Goal: Information Seeking & Learning: Learn about a topic

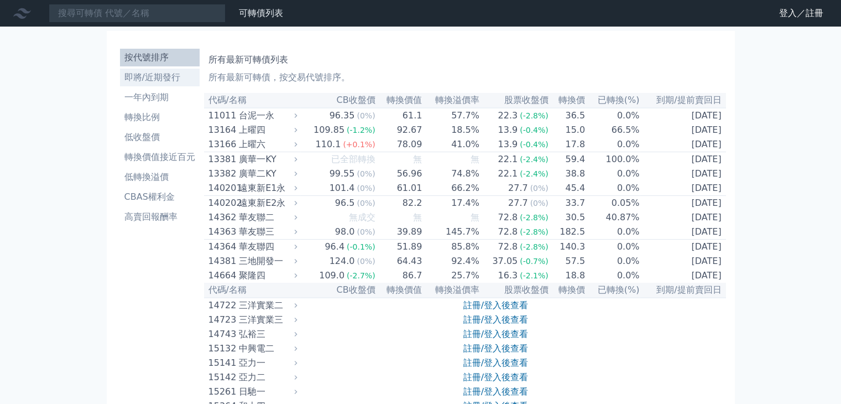
click at [142, 73] on li "即將/近期發行" at bounding box center [160, 77] width 80 height 13
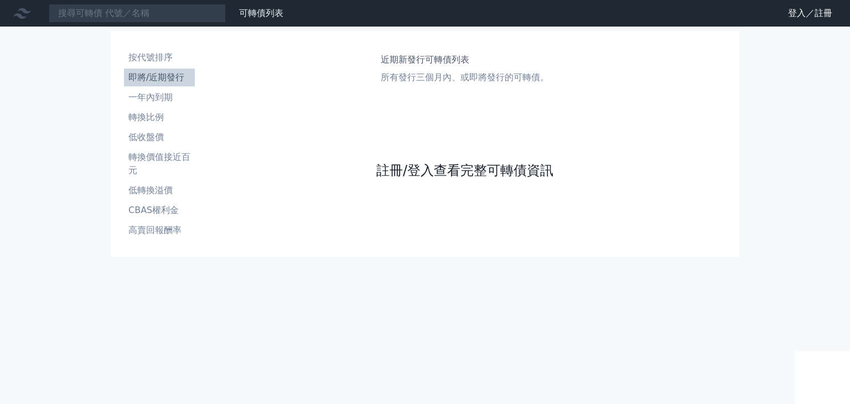
click at [440, 170] on link "註冊/登入查看完整可轉債資訊" at bounding box center [464, 171] width 177 height 18
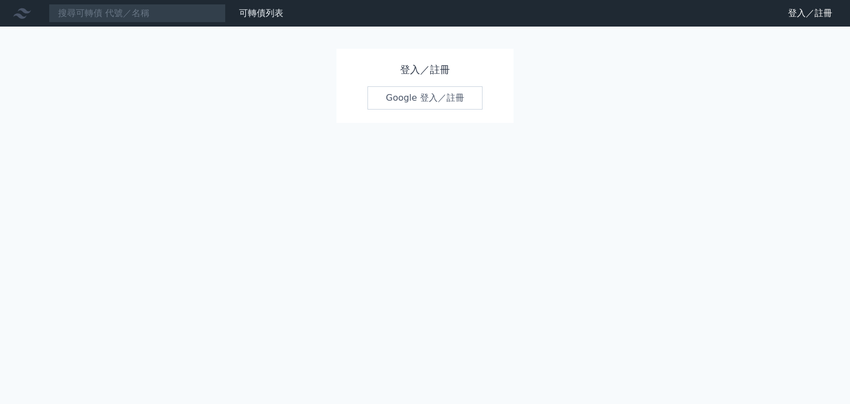
drag, startPoint x: 420, startPoint y: 95, endPoint x: 418, endPoint y: 132, distance: 37.7
click at [420, 95] on link "Google 登入／註冊" at bounding box center [424, 97] width 115 height 23
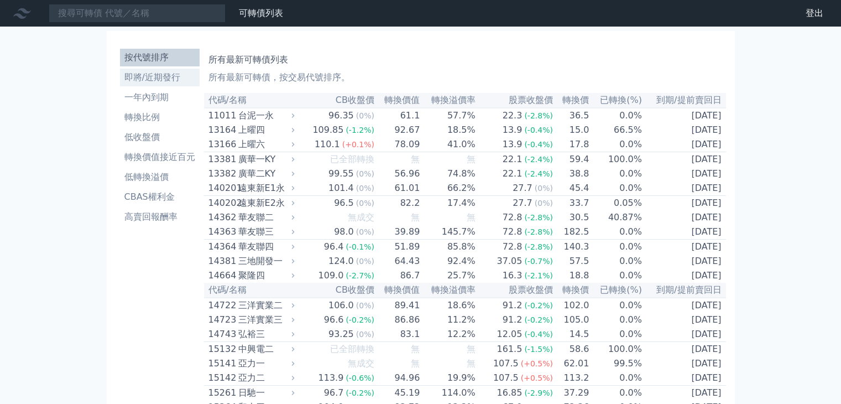
click at [138, 85] on link "即將/近期發行" at bounding box center [160, 78] width 80 height 18
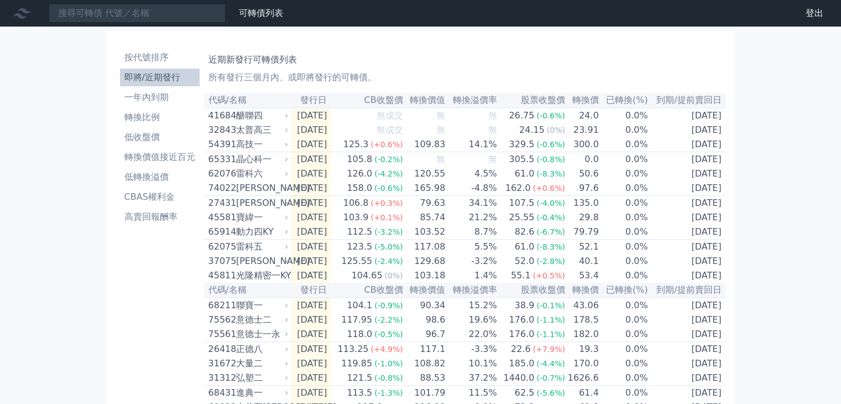
click at [120, 186] on ul "按代號排序 即將/近期發行 一年內到期 轉換比例 低收盤價 轉換價值接近百元 低轉換溢價 CBAS權利金 高賣回報酬率" at bounding box center [160, 137] width 80 height 177
click at [121, 200] on li "CBAS權利金" at bounding box center [160, 196] width 80 height 13
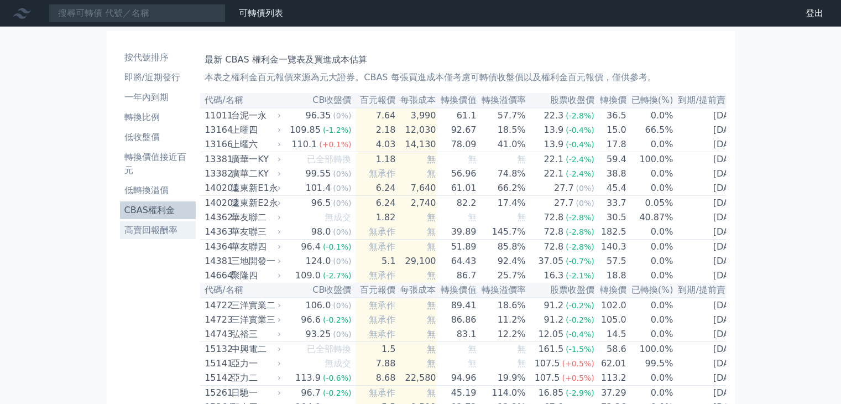
click at [140, 228] on li "高賣回報酬率" at bounding box center [158, 229] width 76 height 13
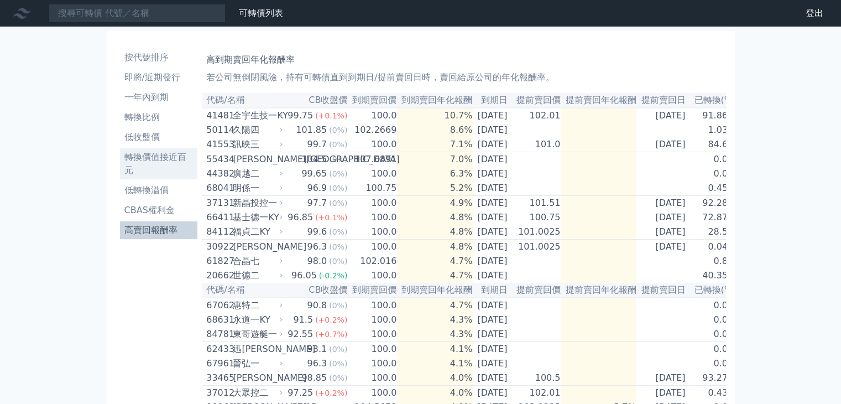
click at [160, 173] on li "轉換價值接近百元" at bounding box center [159, 163] width 78 height 27
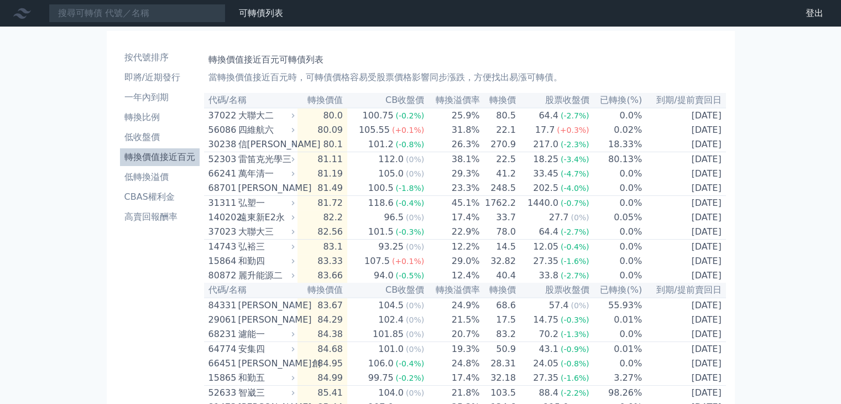
click at [164, 148] on link "轉換價值接近百元" at bounding box center [160, 157] width 80 height 18
click at [167, 142] on li "低收盤價" at bounding box center [160, 137] width 80 height 13
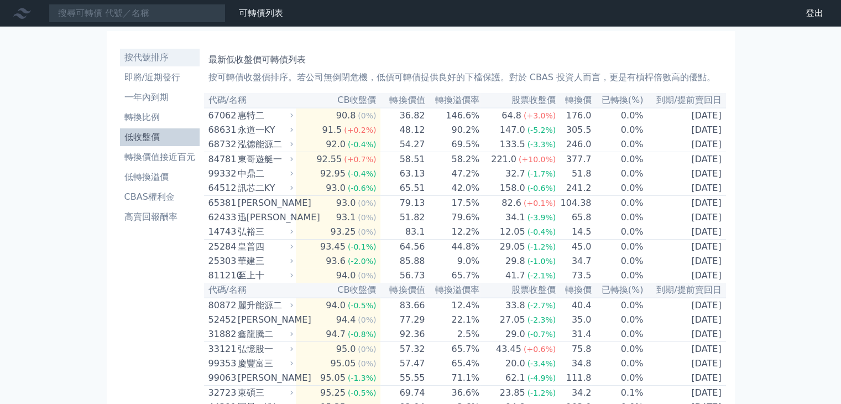
click at [157, 54] on li "按代號排序" at bounding box center [160, 57] width 80 height 13
